Goal: Navigation & Orientation: Find specific page/section

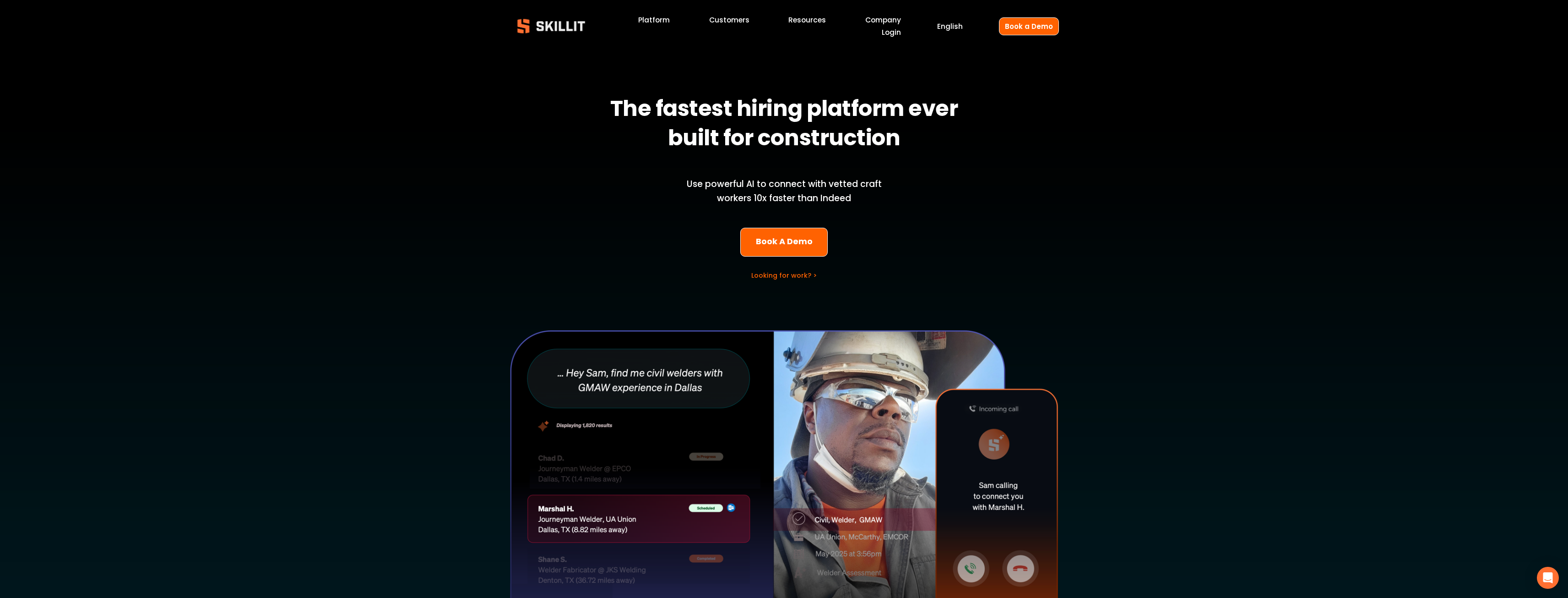
click at [529, 29] on img at bounding box center [551, 26] width 83 height 27
click at [724, 19] on link "Customers" at bounding box center [723, 20] width 40 height 12
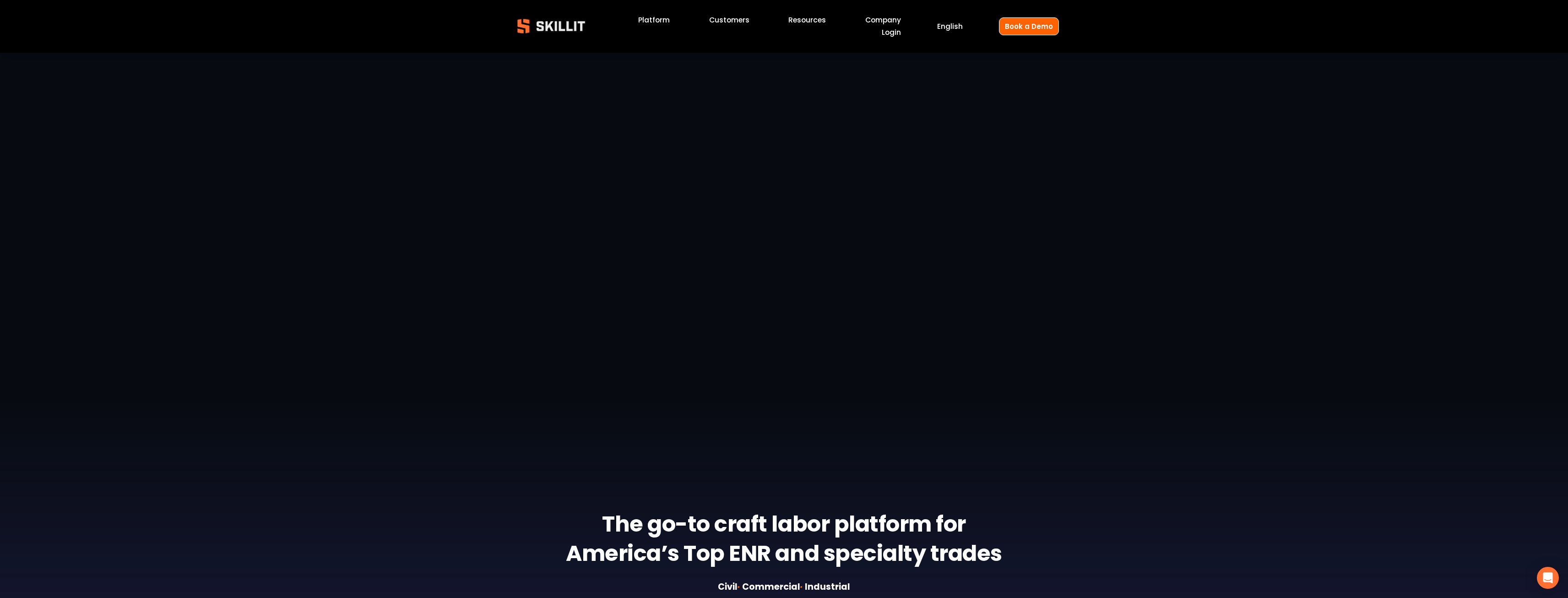
click at [891, 29] on link "Login" at bounding box center [892, 32] width 19 height 12
